Goal: Information Seeking & Learning: Learn about a topic

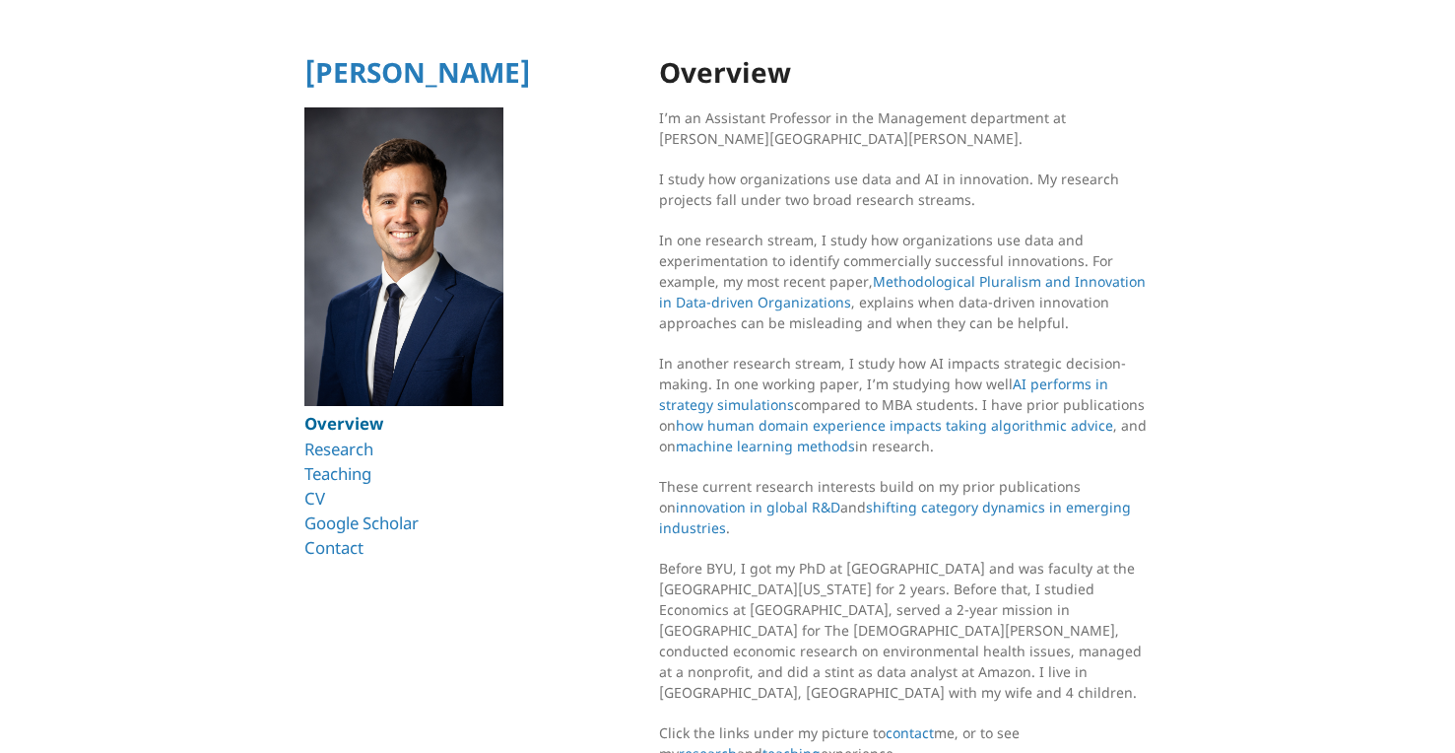
click at [359, 429] on link "Overview" at bounding box center [343, 423] width 79 height 23
click at [321, 451] on link "Research" at bounding box center [342, 448] width 76 height 23
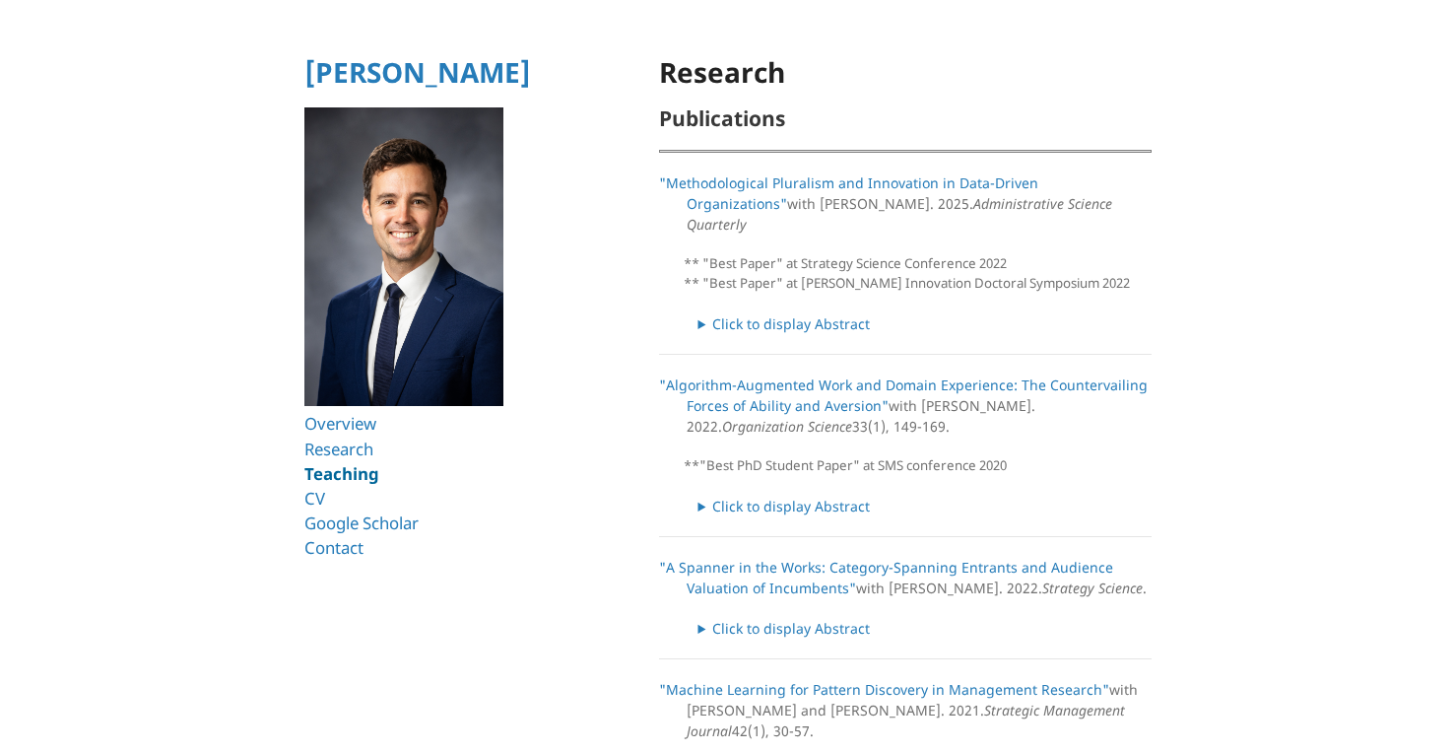
click at [345, 479] on link "Teaching" at bounding box center [341, 473] width 75 height 23
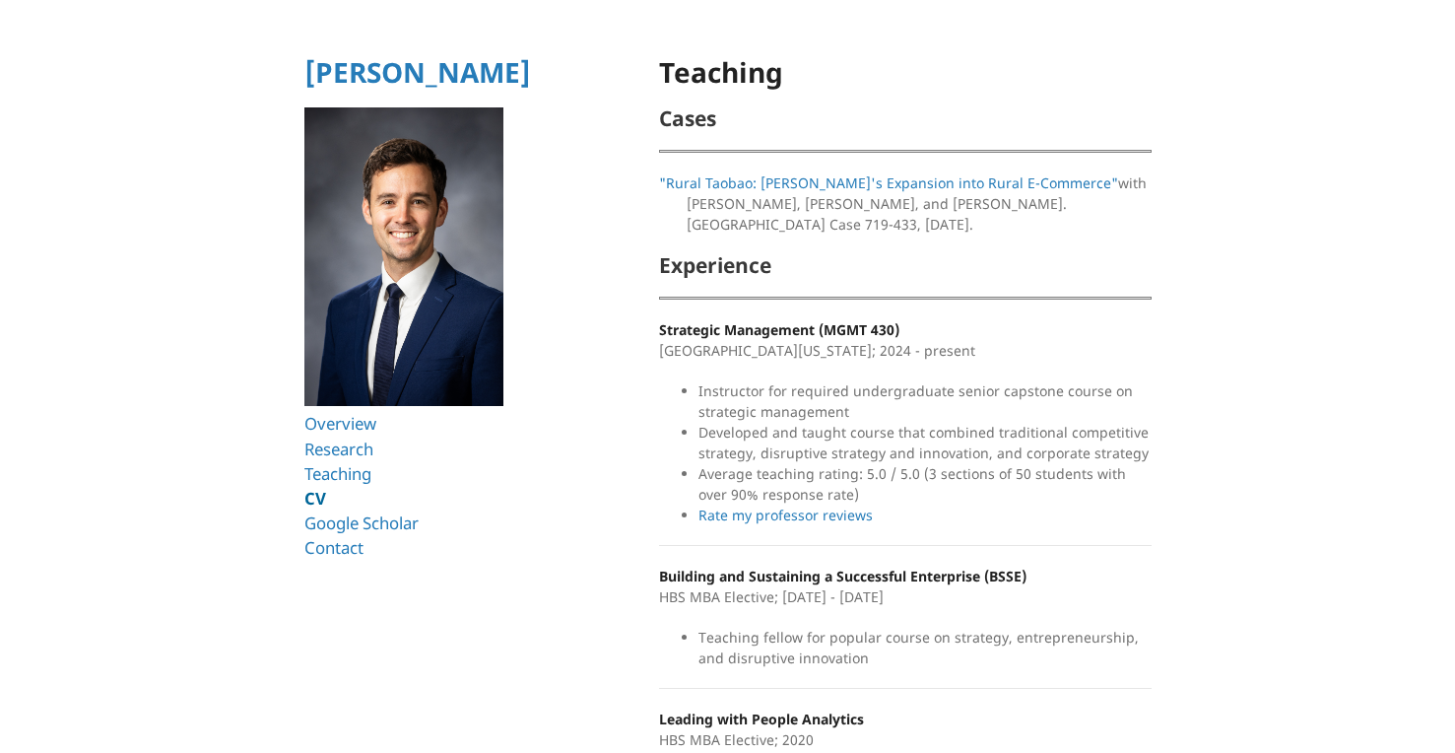
click at [318, 501] on link "CV" at bounding box center [315, 498] width 22 height 23
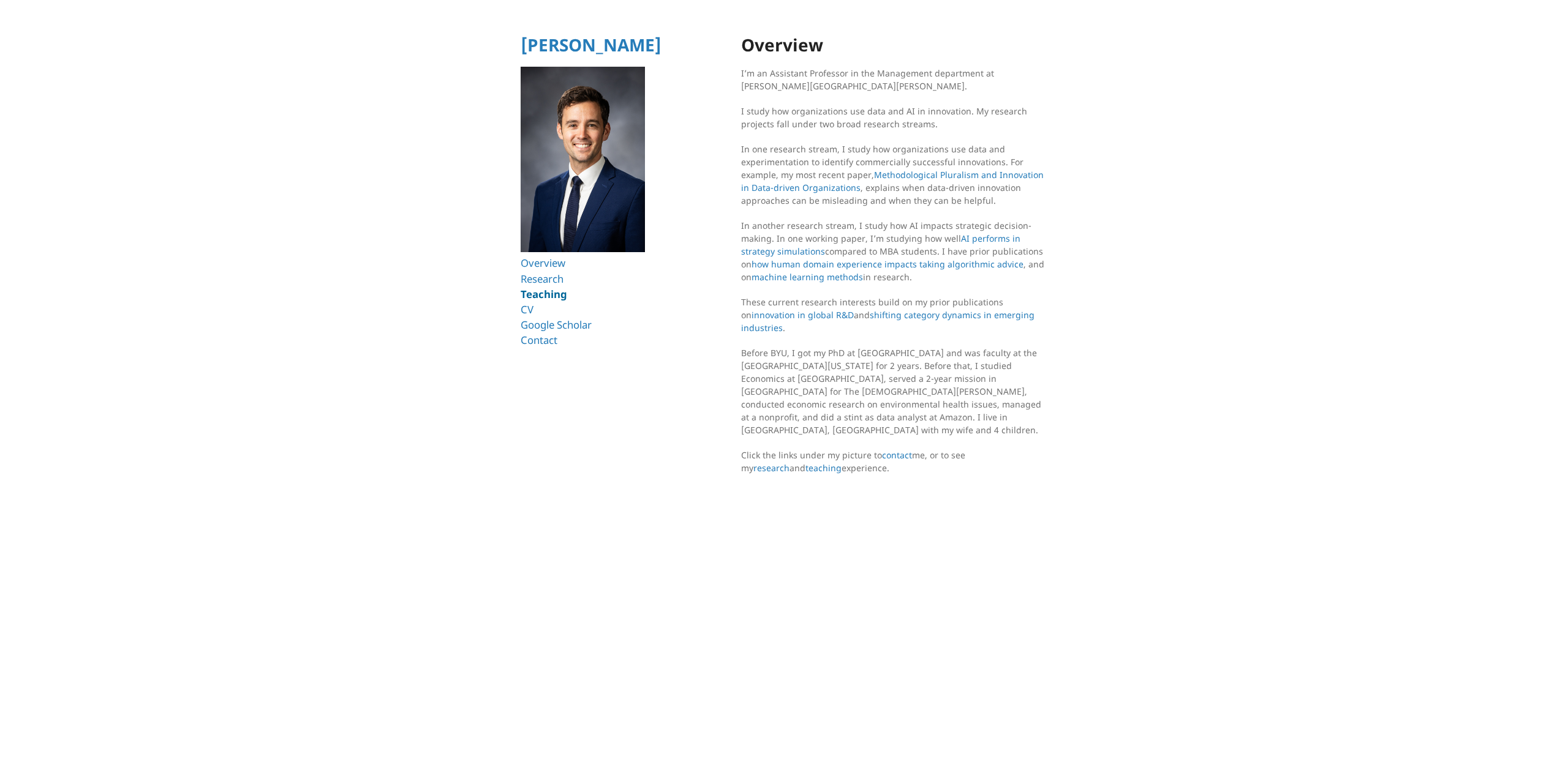
click at [542, 295] on link "Teaching" at bounding box center [543, 294] width 47 height 14
